Goal: Task Accomplishment & Management: Manage account settings

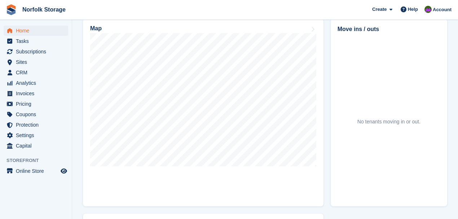
scroll to position [216, 0]
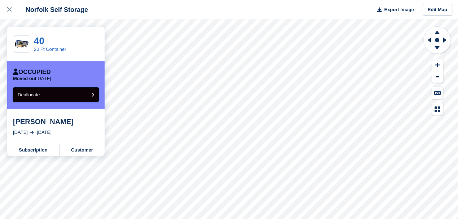
click at [60, 93] on button "Deallocate" at bounding box center [56, 94] width 86 height 15
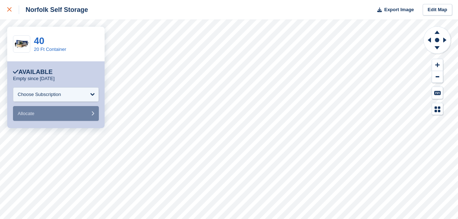
click at [9, 10] on icon at bounding box center [9, 9] width 4 height 4
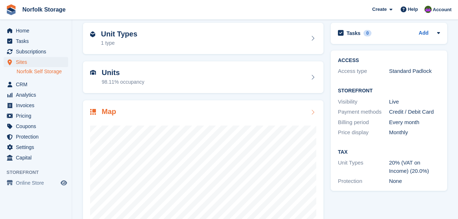
scroll to position [88, 0]
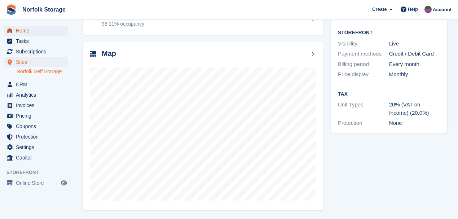
click at [23, 32] on span "Home" at bounding box center [37, 31] width 43 height 10
